Goal: Navigation & Orientation: Find specific page/section

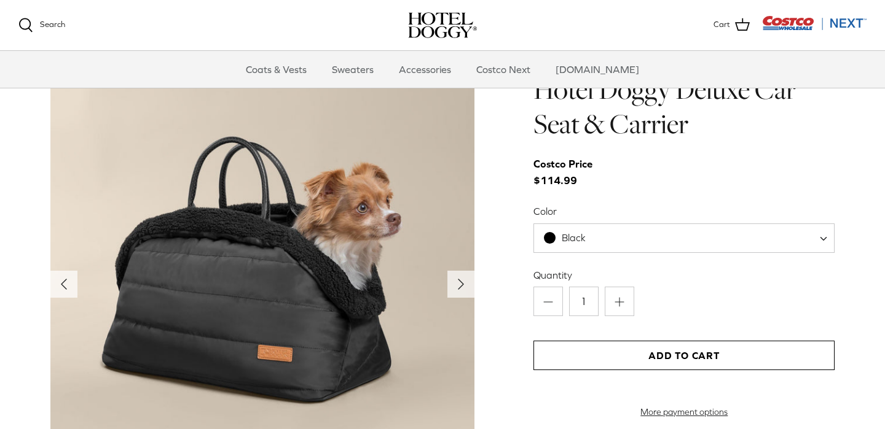
scroll to position [1245, 0]
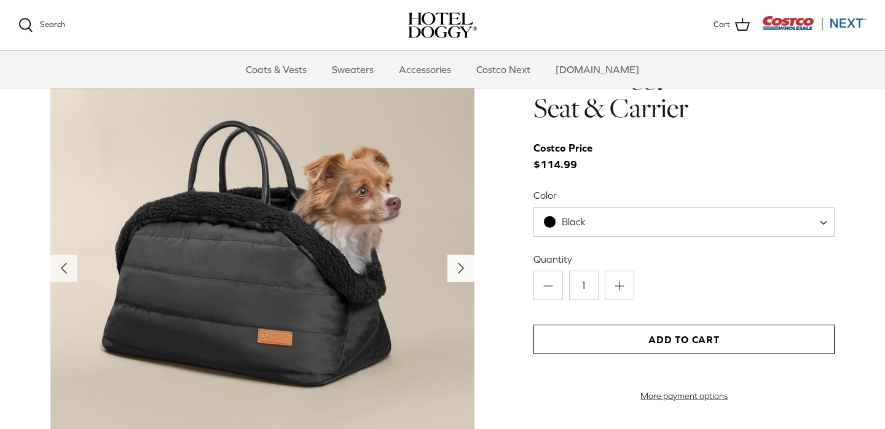
click at [460, 268] on polyline "Next" at bounding box center [460, 269] width 5 height 10
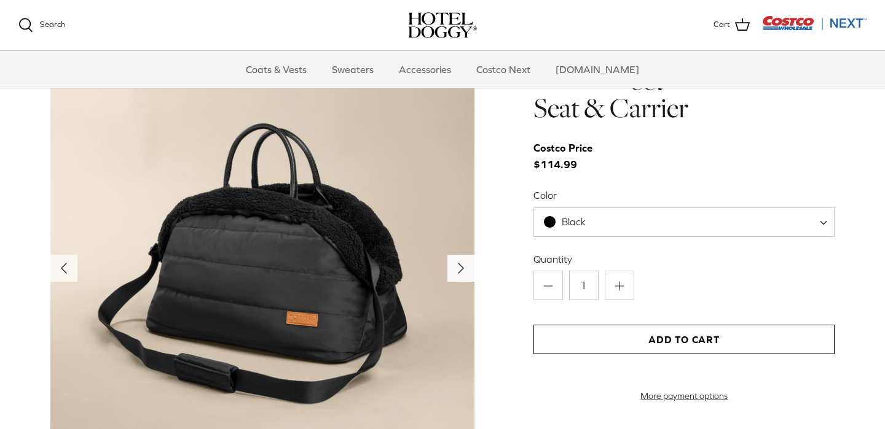
click at [460, 268] on polyline "Next" at bounding box center [460, 269] width 5 height 10
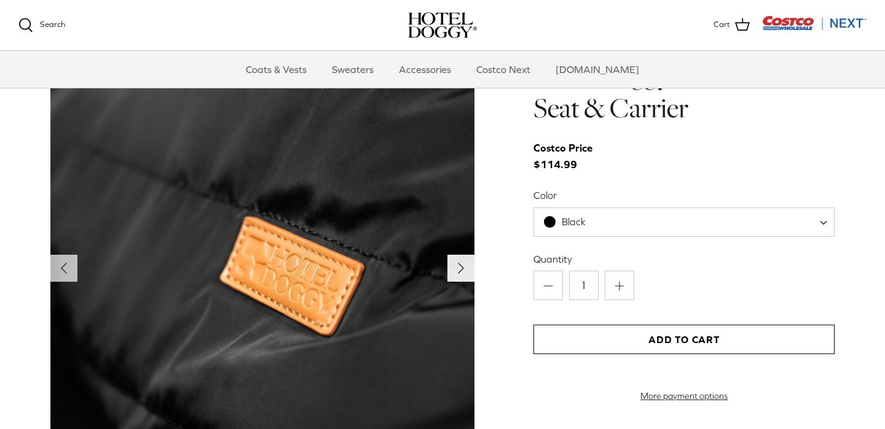
click at [460, 268] on polyline "Next" at bounding box center [460, 269] width 5 height 10
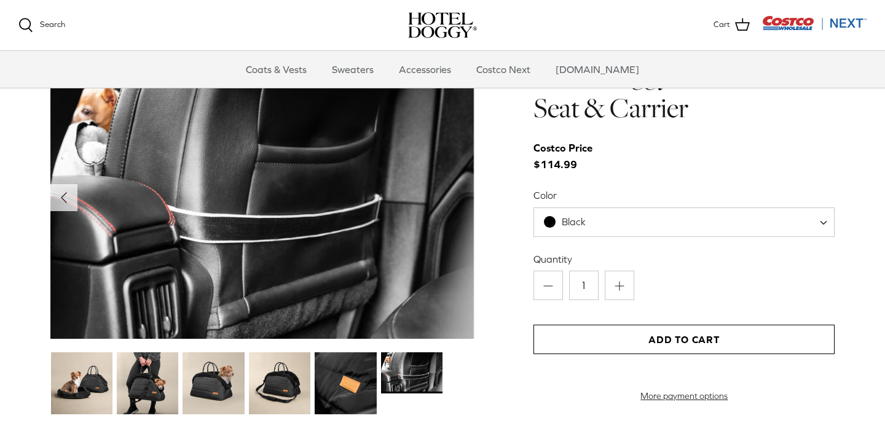
click at [460, 268] on img at bounding box center [262, 198] width 424 height 283
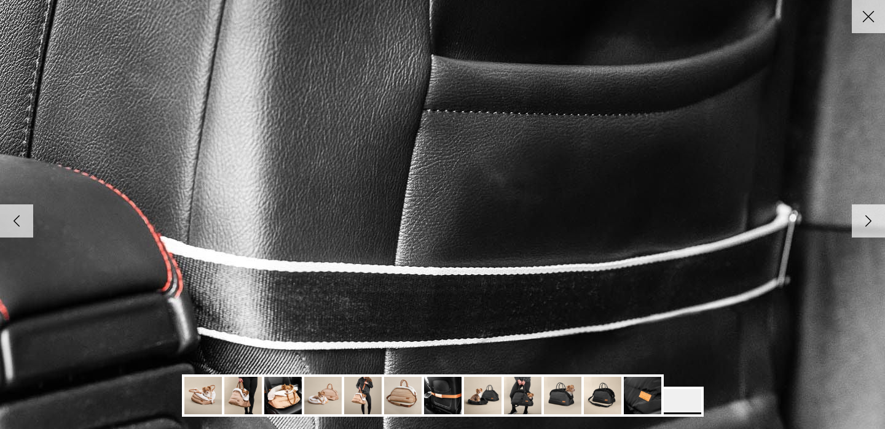
click at [460, 268] on img at bounding box center [442, 215] width 1258 height 840
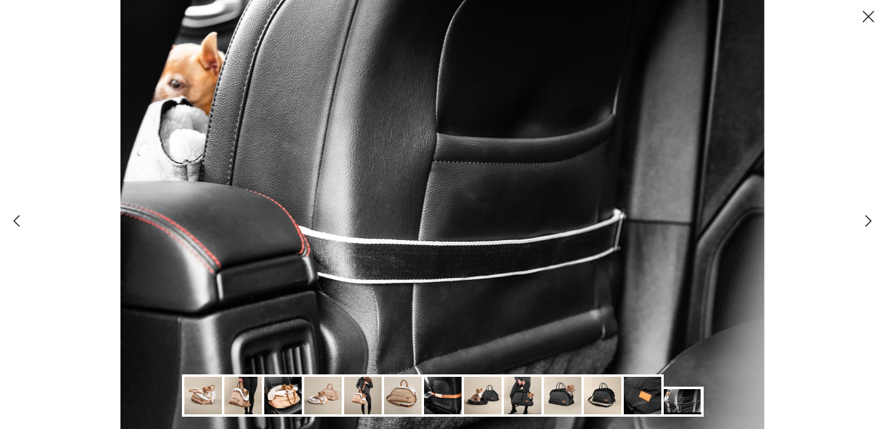
click at [460, 268] on img at bounding box center [441, 214] width 643 height 429
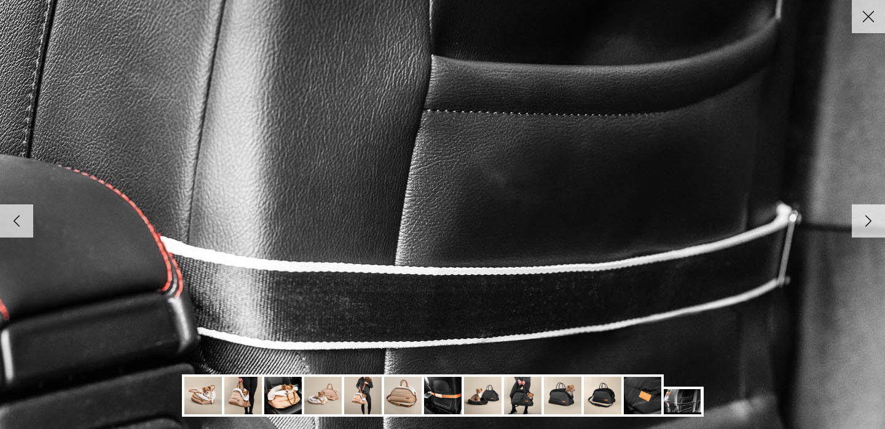
click at [460, 268] on img at bounding box center [442, 215] width 1258 height 840
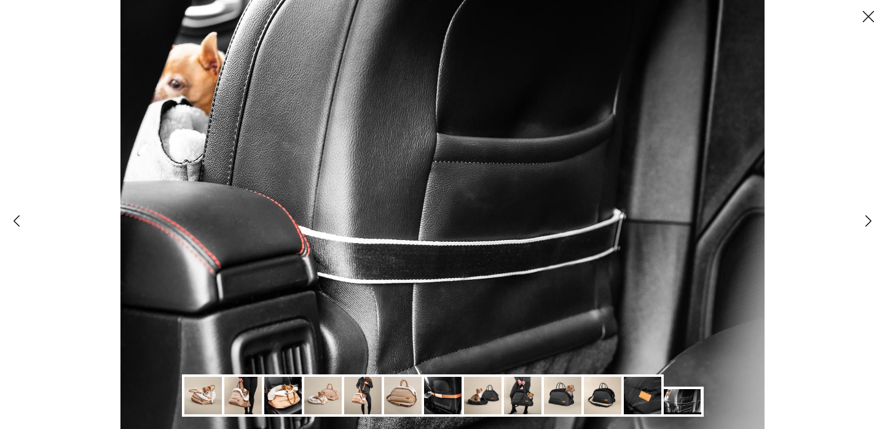
click at [865, 20] on line at bounding box center [868, 17] width 10 height 10
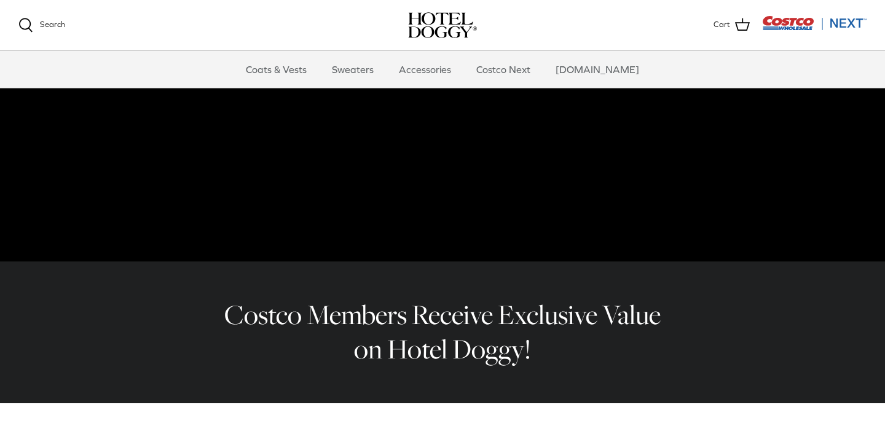
scroll to position [173, 0]
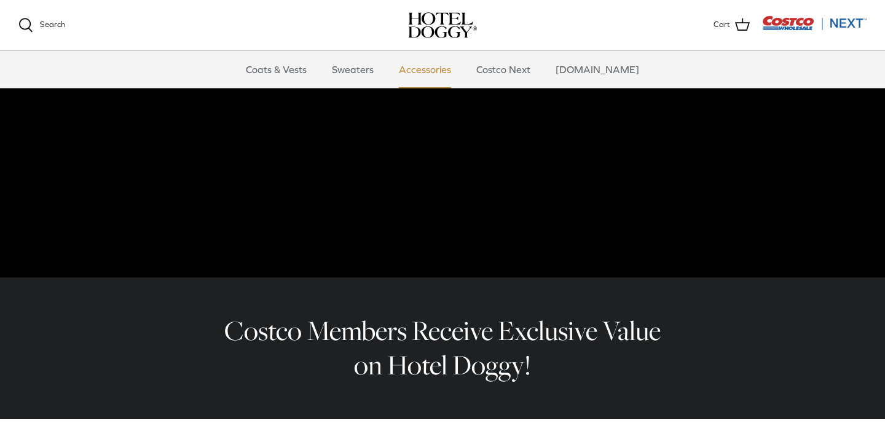
click at [432, 70] on link "Accessories" at bounding box center [425, 69] width 74 height 37
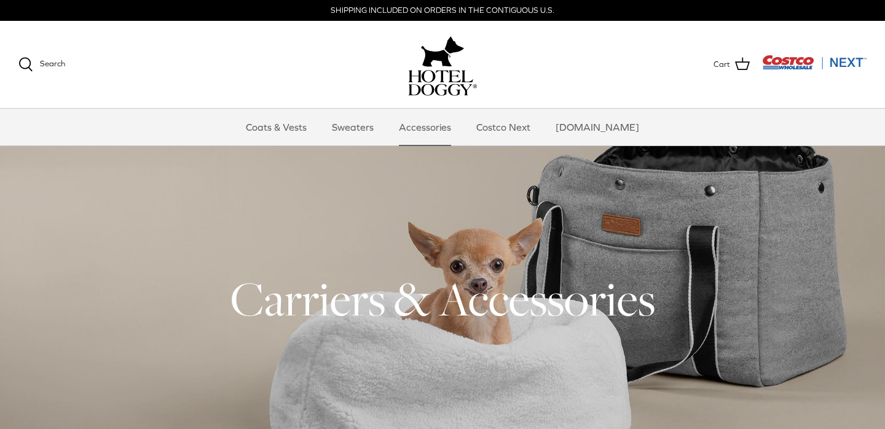
click at [842, 65] on img "Costco Next" at bounding box center [814, 62] width 104 height 15
